Goal: Task Accomplishment & Management: Use online tool/utility

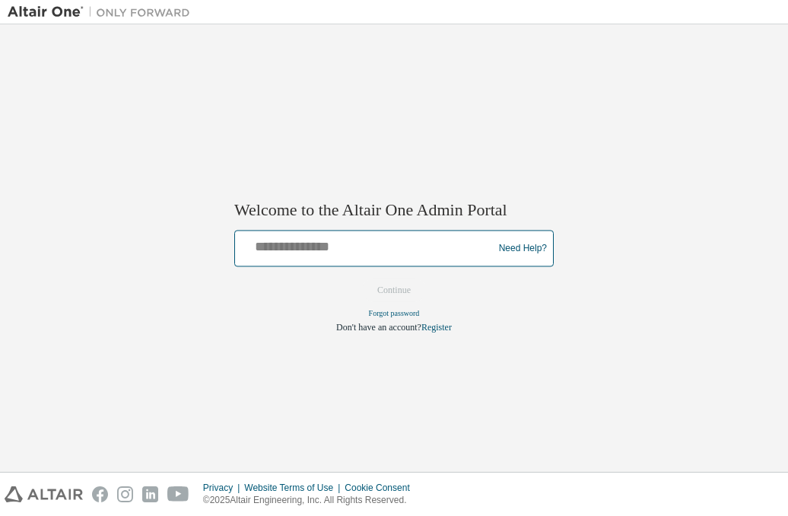
click at [303, 243] on input "text" at bounding box center [366, 245] width 250 height 22
type input "**********"
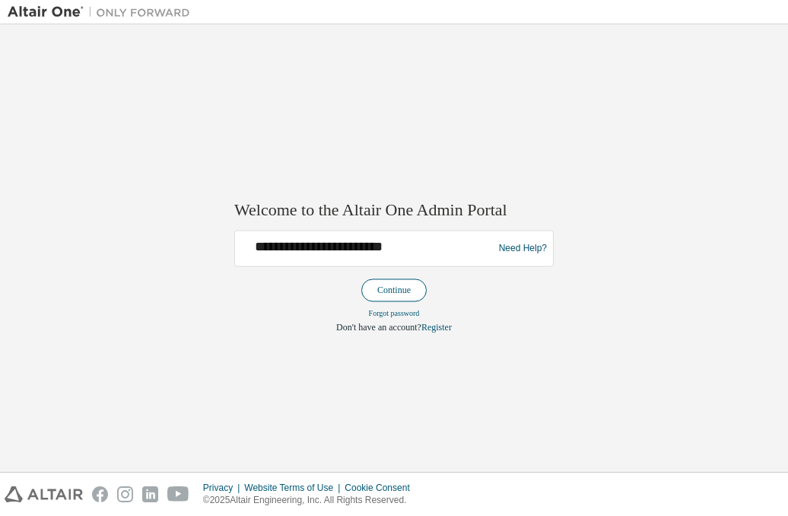
click at [383, 290] on button "Continue" at bounding box center [393, 290] width 65 height 23
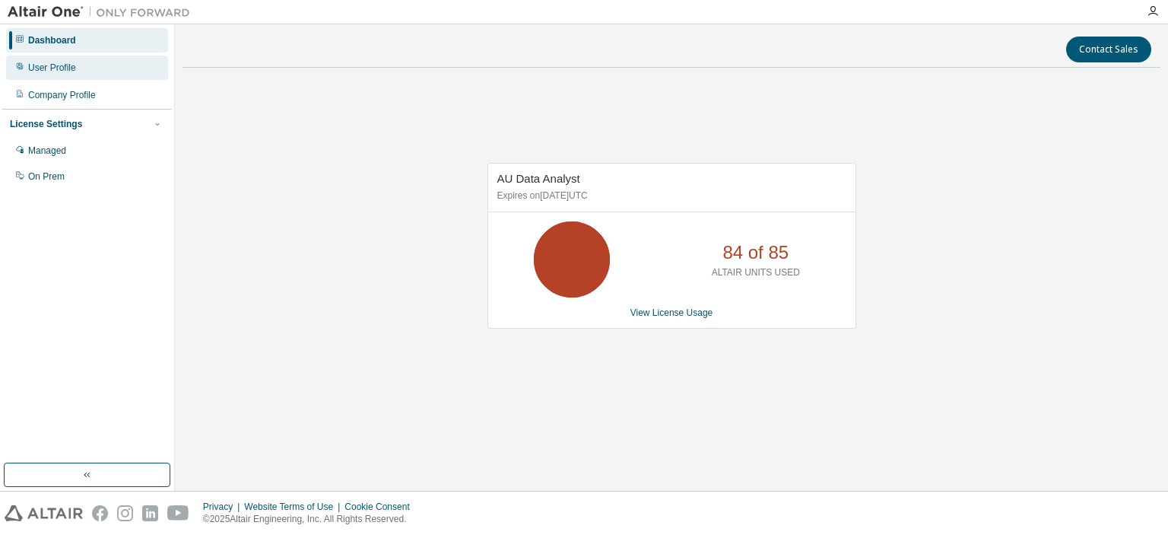
click at [64, 66] on div "User Profile" at bounding box center [52, 68] width 48 height 12
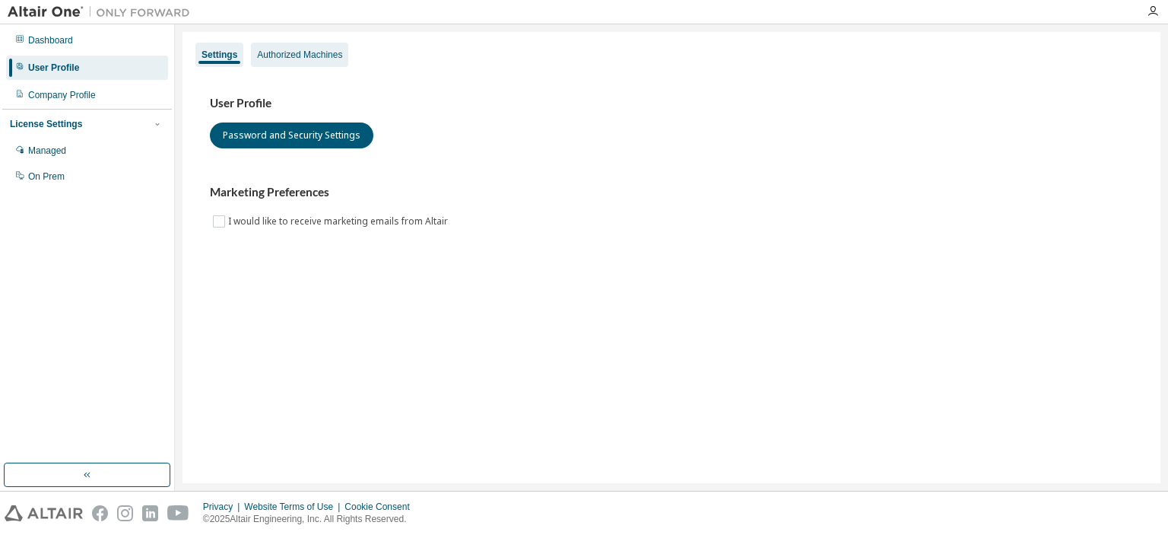
click at [311, 59] on div "Authorized Machines" at bounding box center [299, 55] width 85 height 12
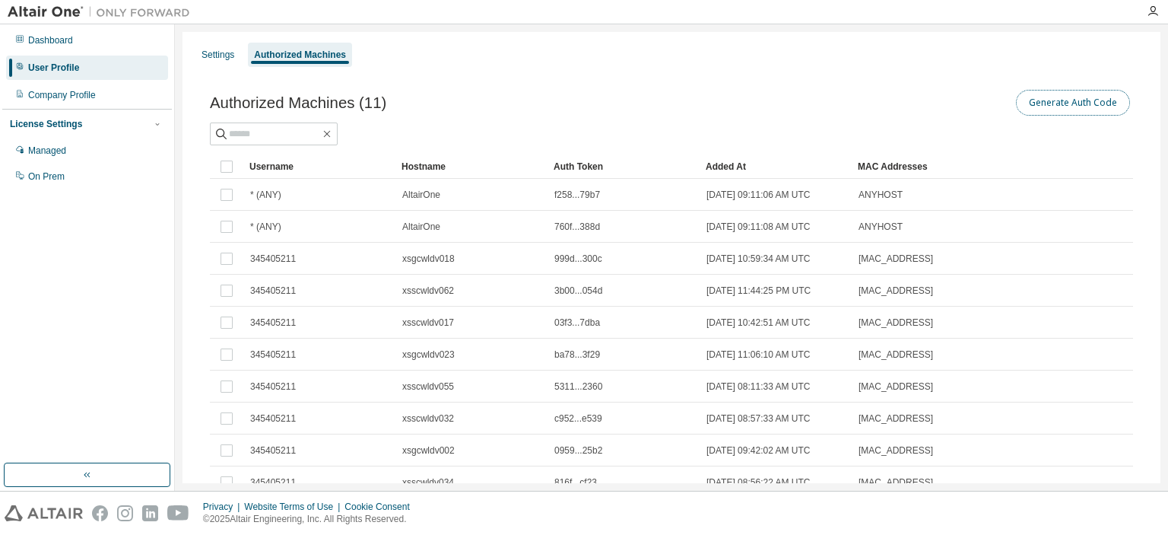
click at [787, 101] on button "Generate Auth Code" at bounding box center [1073, 103] width 114 height 26
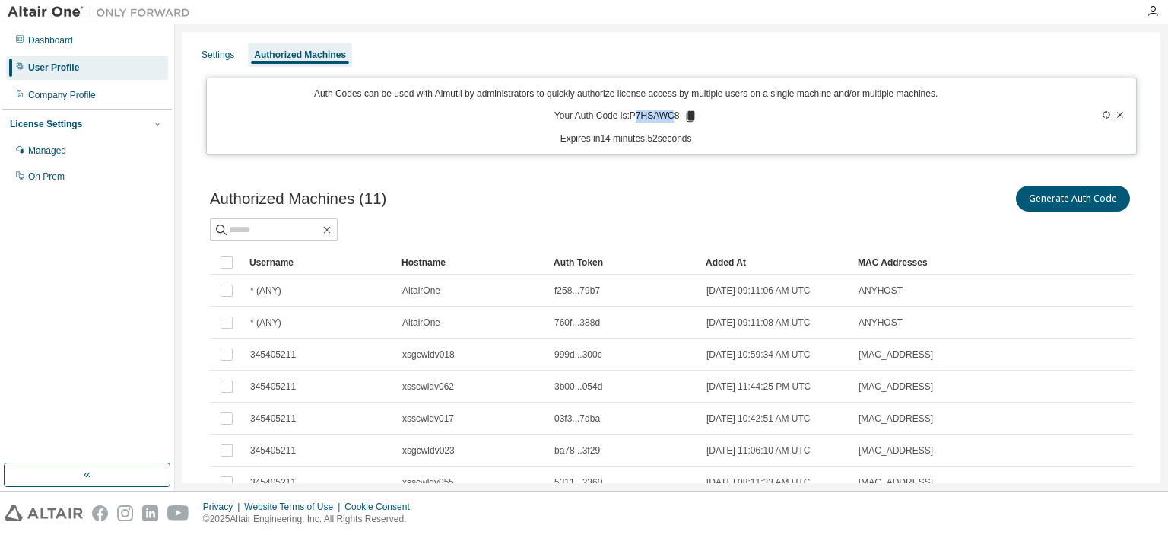
drag, startPoint x: 675, startPoint y: 116, endPoint x: 636, endPoint y: 115, distance: 38.8
click at [636, 115] on p "Your Auth Code is: P7HSAWC8" at bounding box center [626, 117] width 144 height 14
click at [633, 115] on p "Your Auth Code is: P7HSAWC8" at bounding box center [626, 117] width 144 height 14
drag, startPoint x: 630, startPoint y: 114, endPoint x: 676, endPoint y: 116, distance: 46.4
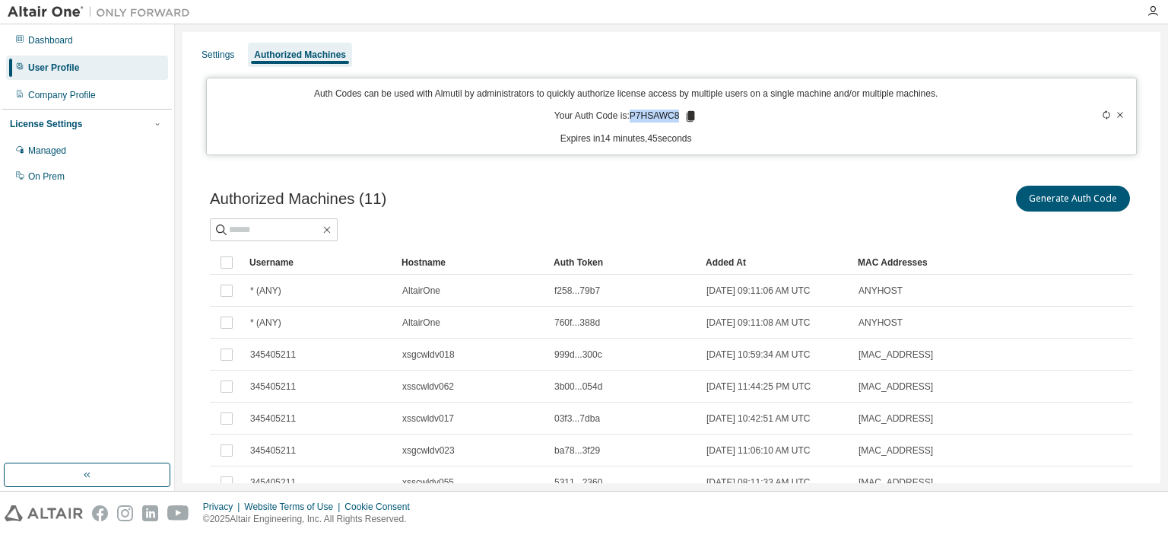
click at [676, 116] on p "Your Auth Code is: P7HSAWC8" at bounding box center [626, 117] width 144 height 14
copy p "P7HSAWC8"
